Goal: Obtain resource: Download file/media

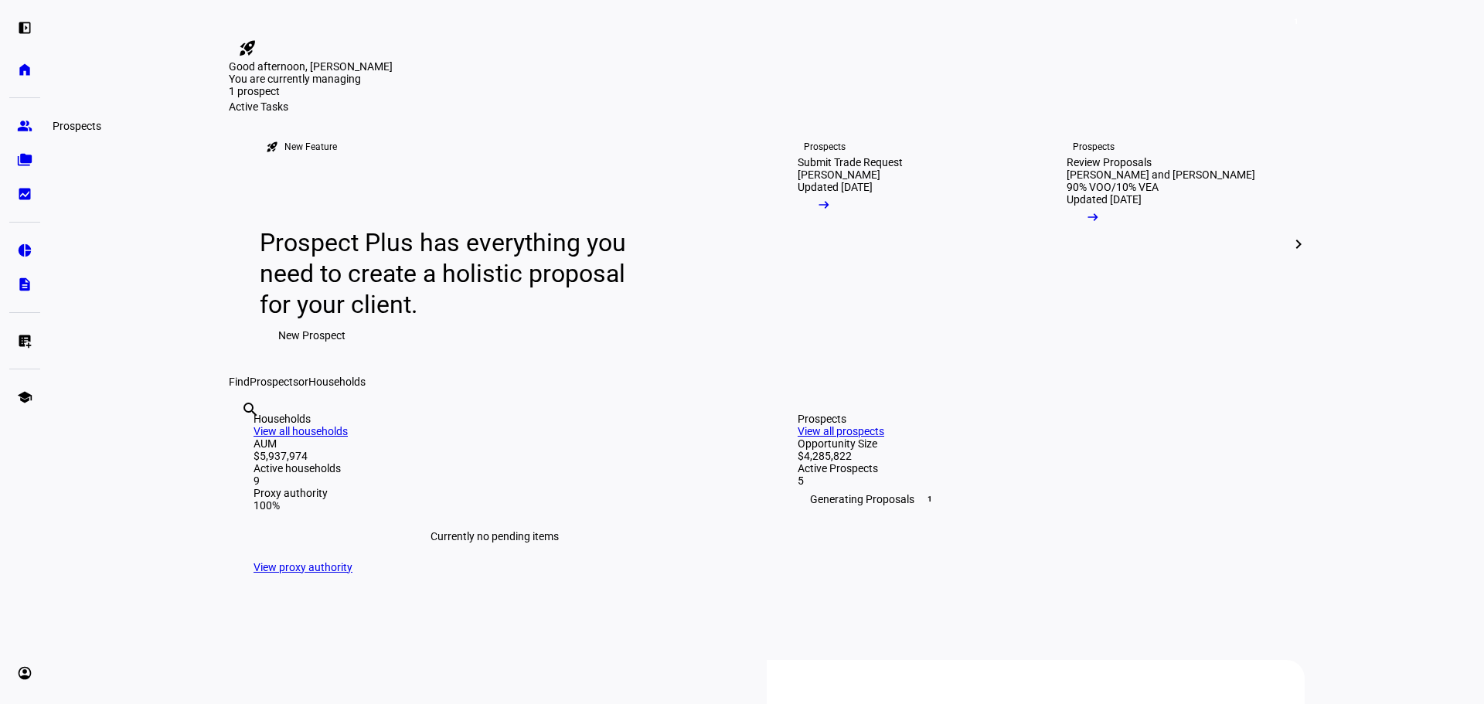
click at [23, 128] on eth-mat-symbol "group" at bounding box center [24, 125] width 15 height 15
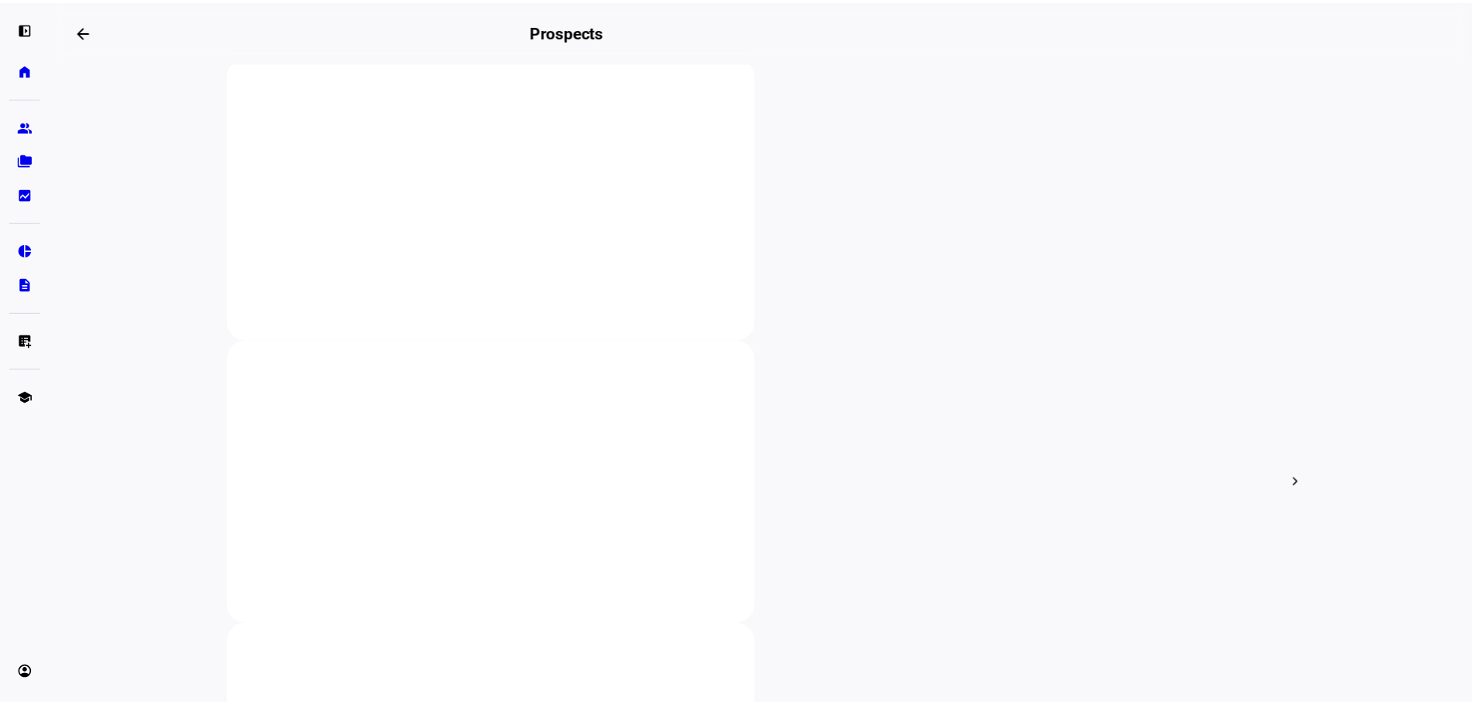
scroll to position [309, 0]
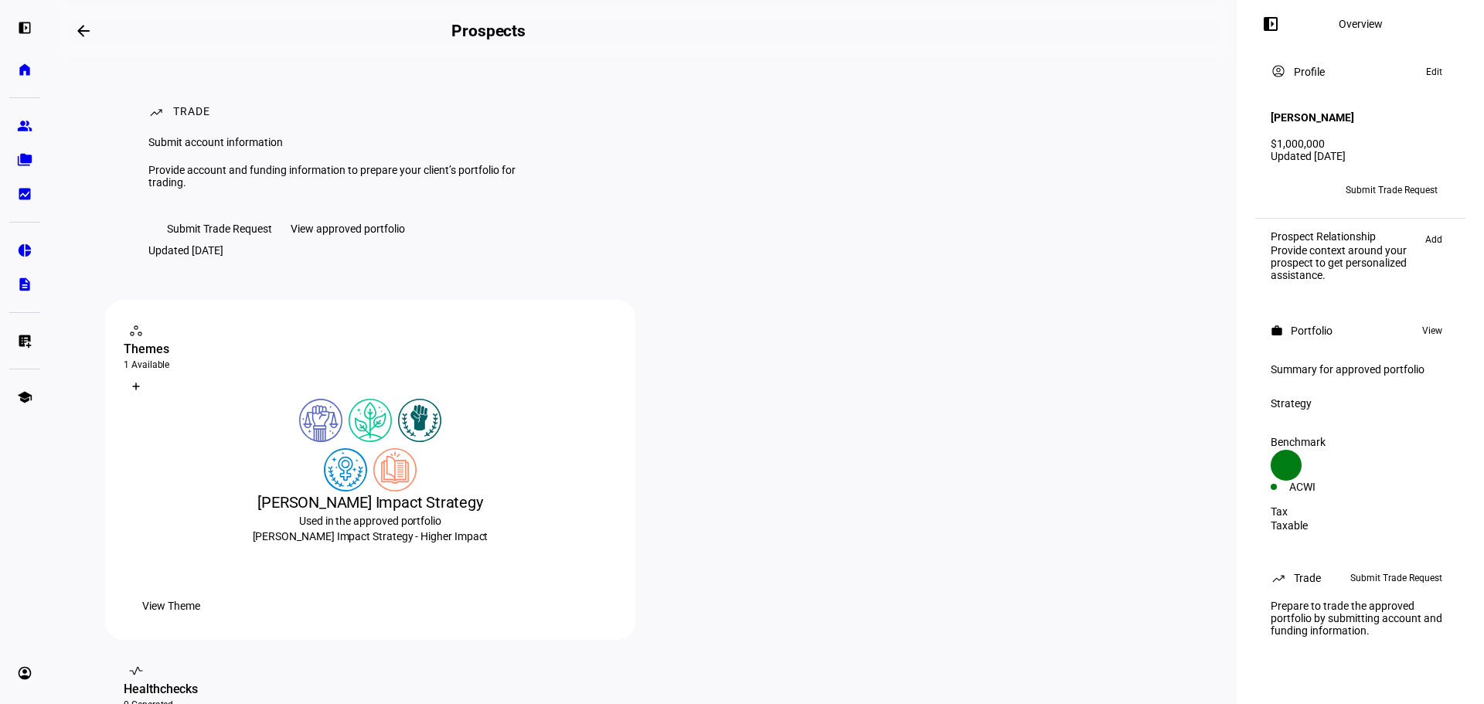
click at [383, 235] on div "View approved portfolio" at bounding box center [348, 229] width 114 height 12
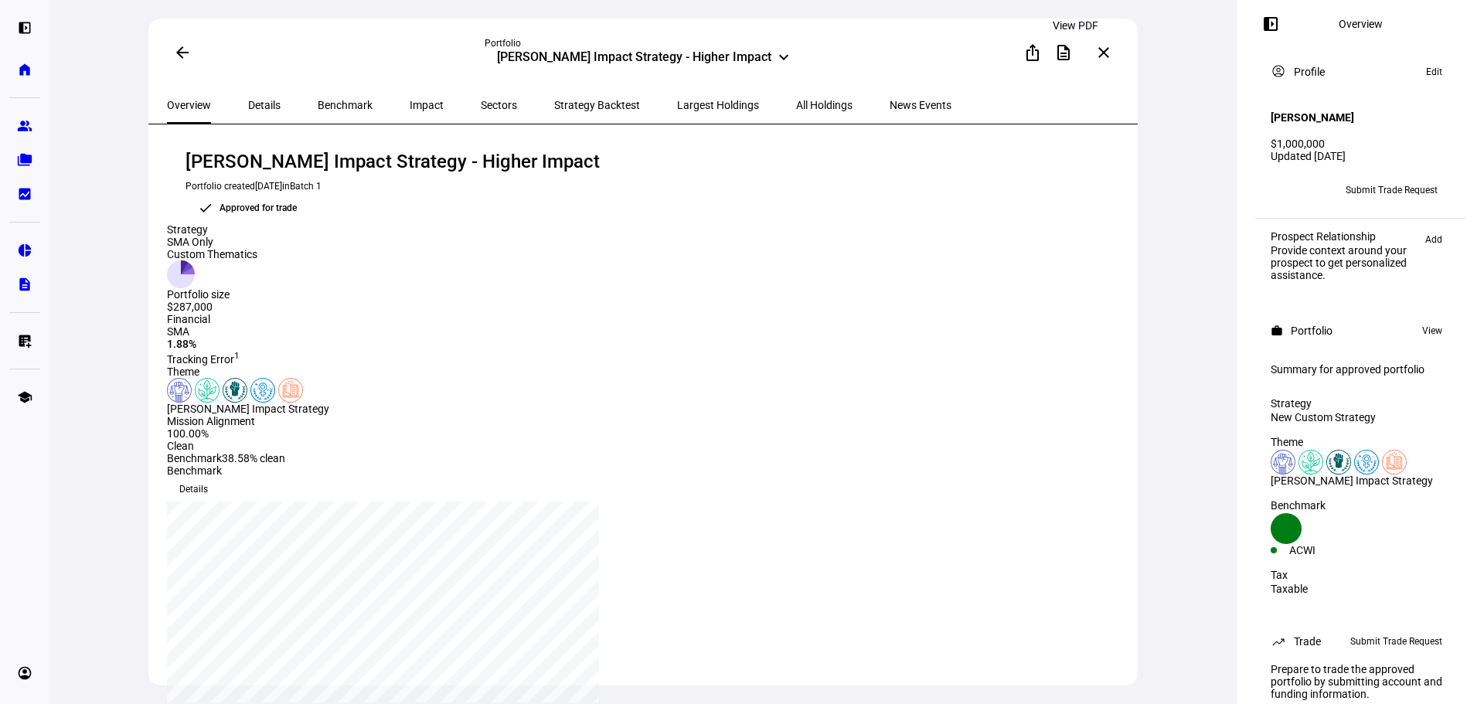
click at [1069, 50] on mat-icon "description" at bounding box center [1063, 52] width 19 height 19
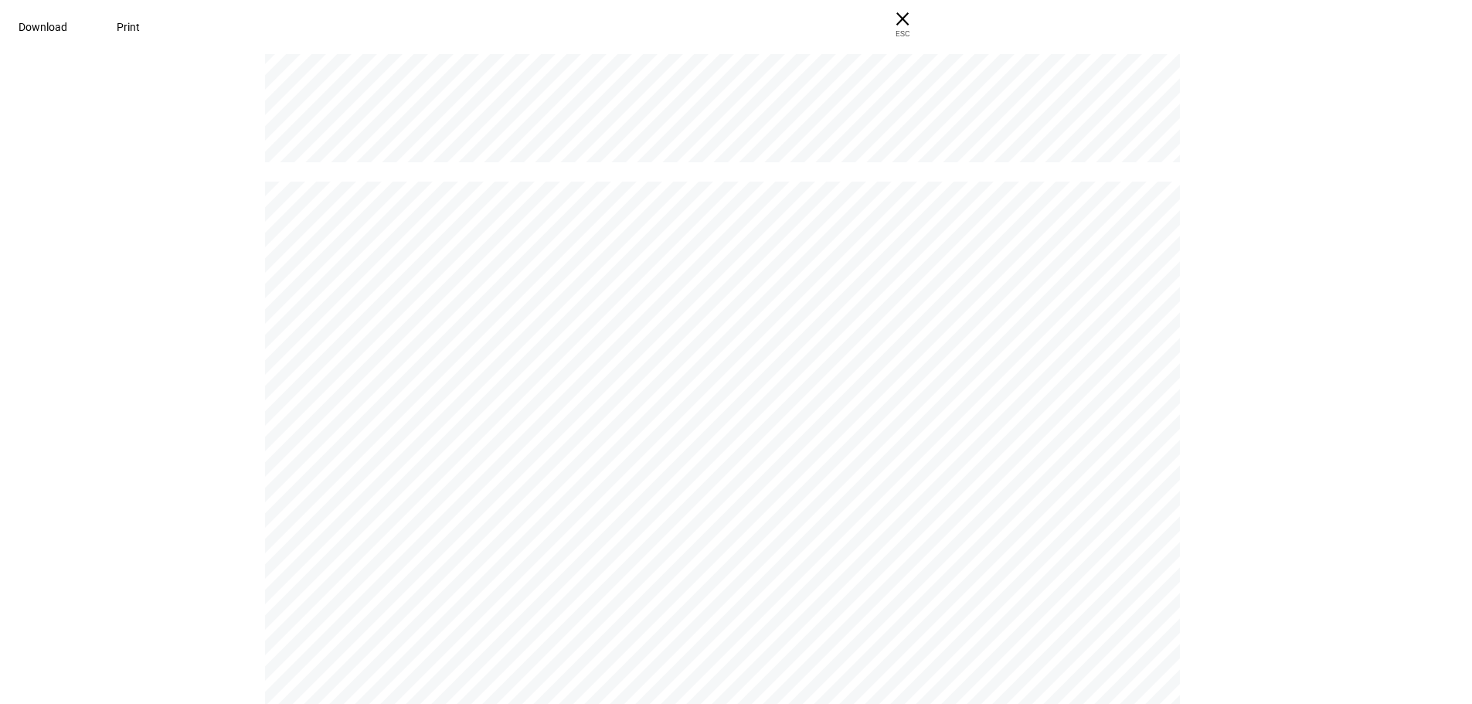
scroll to position [850, 0]
click at [67, 33] on span "Download" at bounding box center [43, 27] width 49 height 12
click at [927, 20] on span "× ESC" at bounding box center [902, 24] width 49 height 49
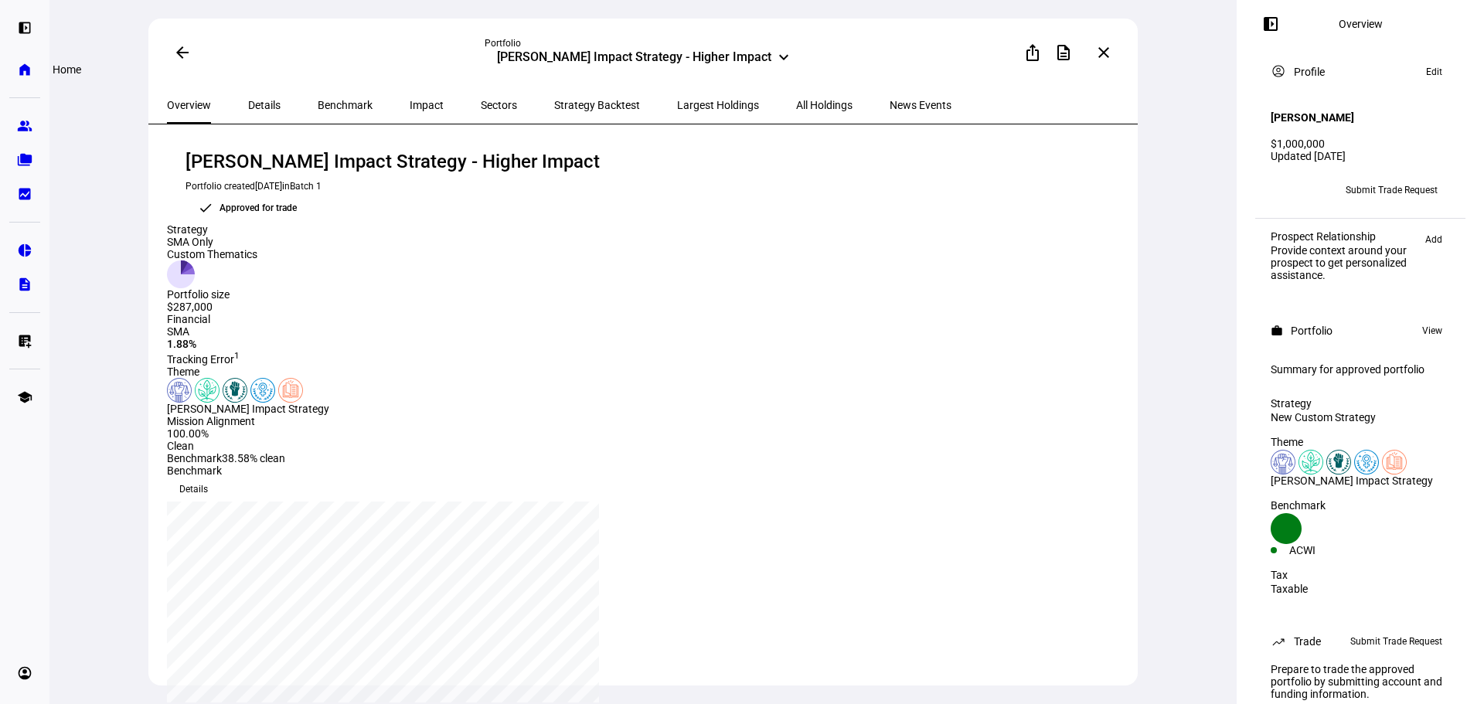
click at [25, 65] on eth-mat-symbol "home" at bounding box center [24, 69] width 15 height 15
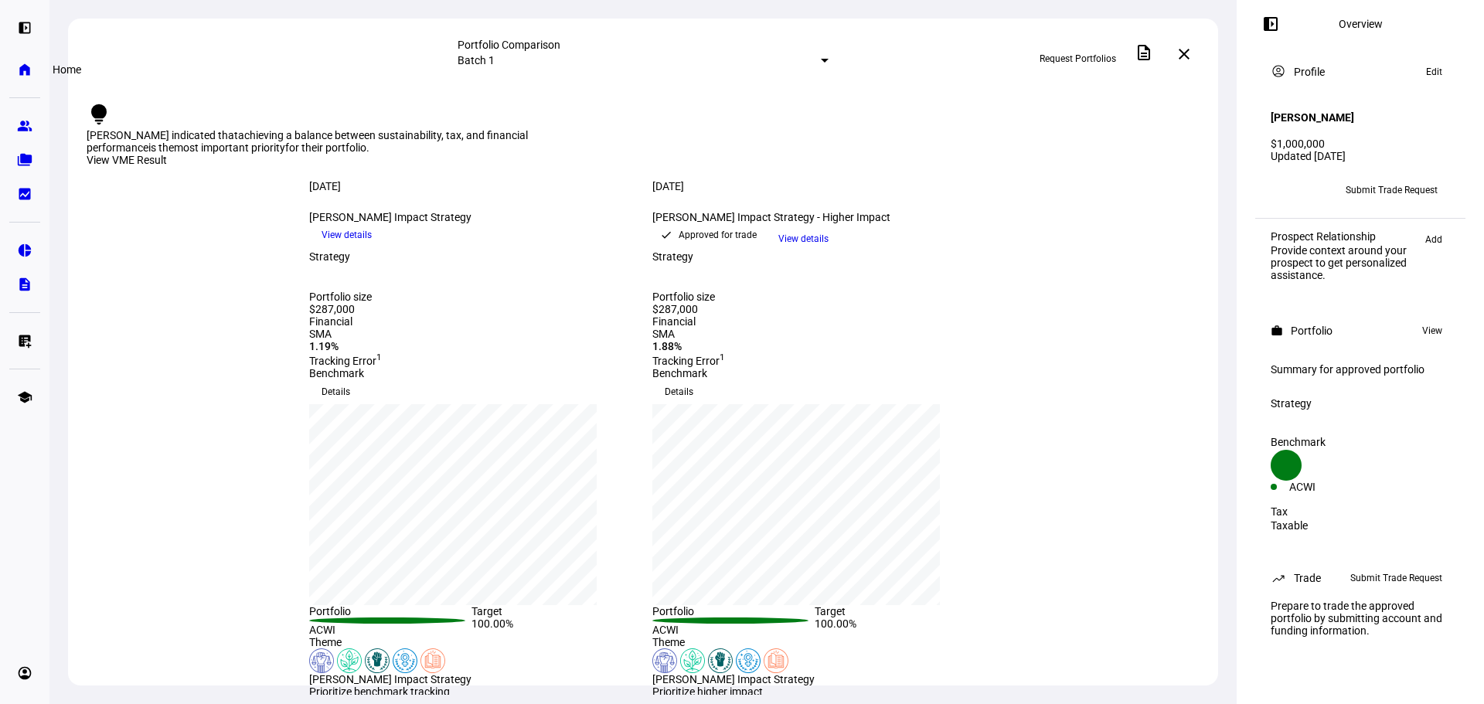
click at [19, 72] on eth-mat-symbol "home" at bounding box center [24, 69] width 15 height 15
